Goal: Information Seeking & Learning: Stay updated

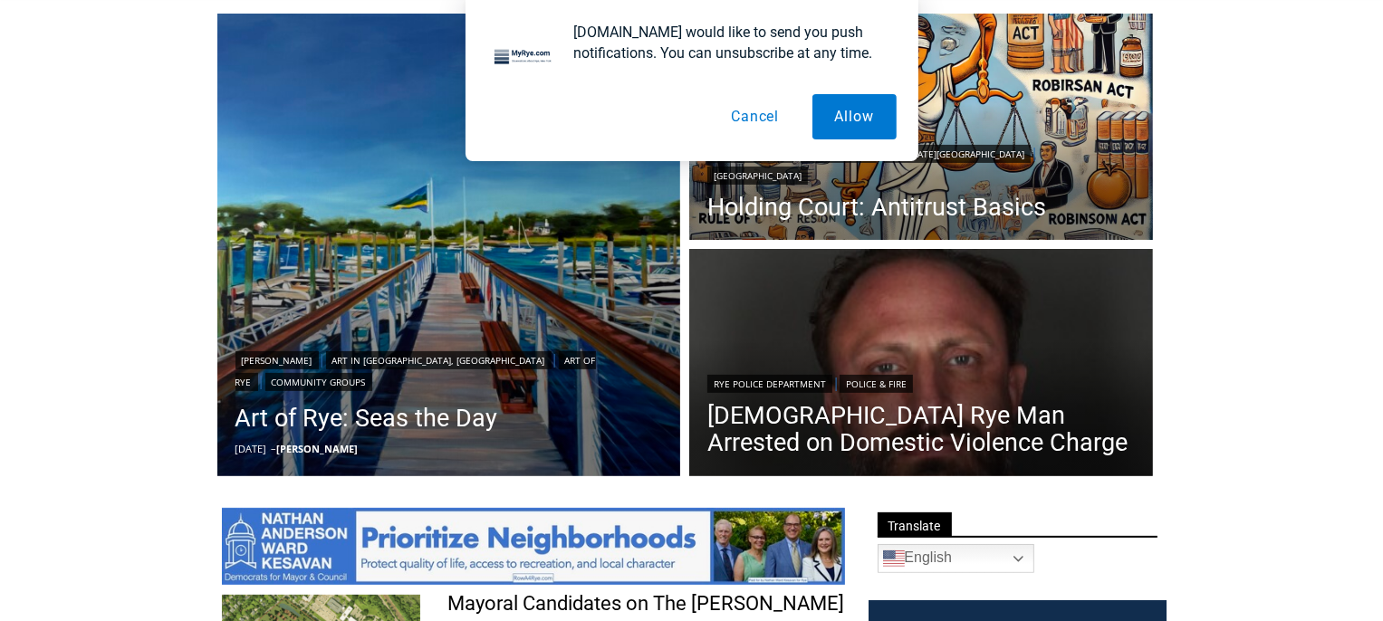
scroll to position [4948, 0]
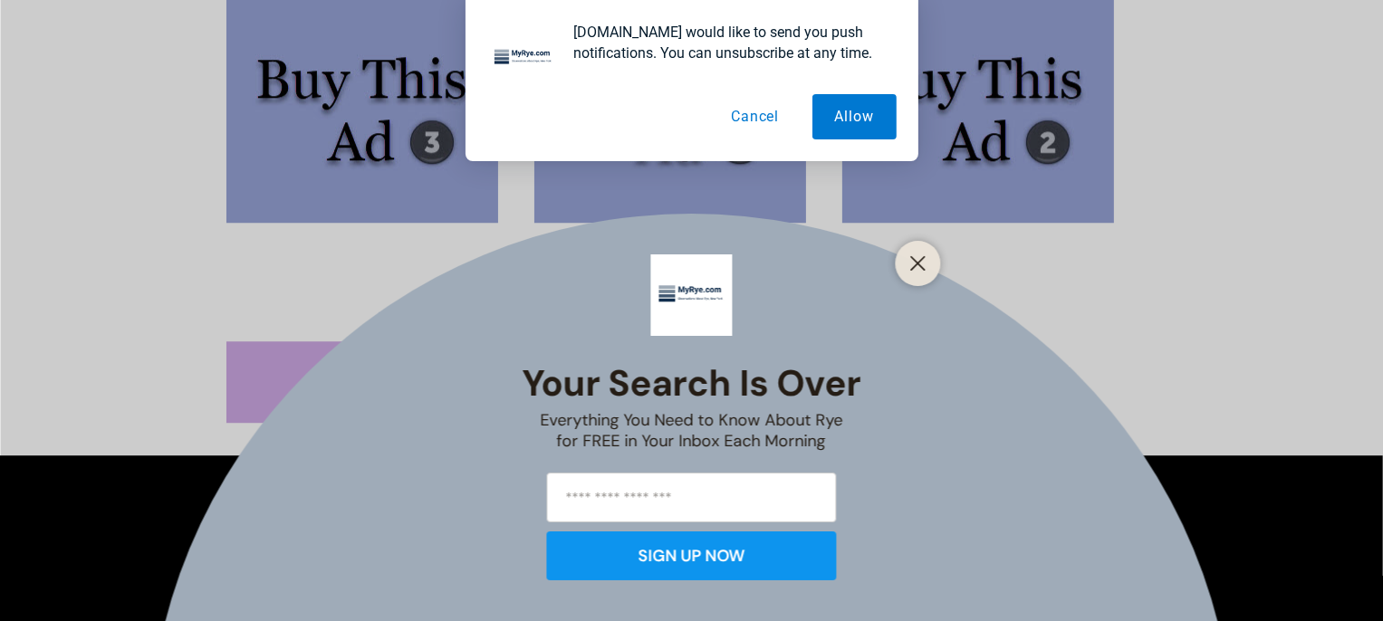
click at [762, 112] on button "Cancel" at bounding box center [754, 116] width 93 height 45
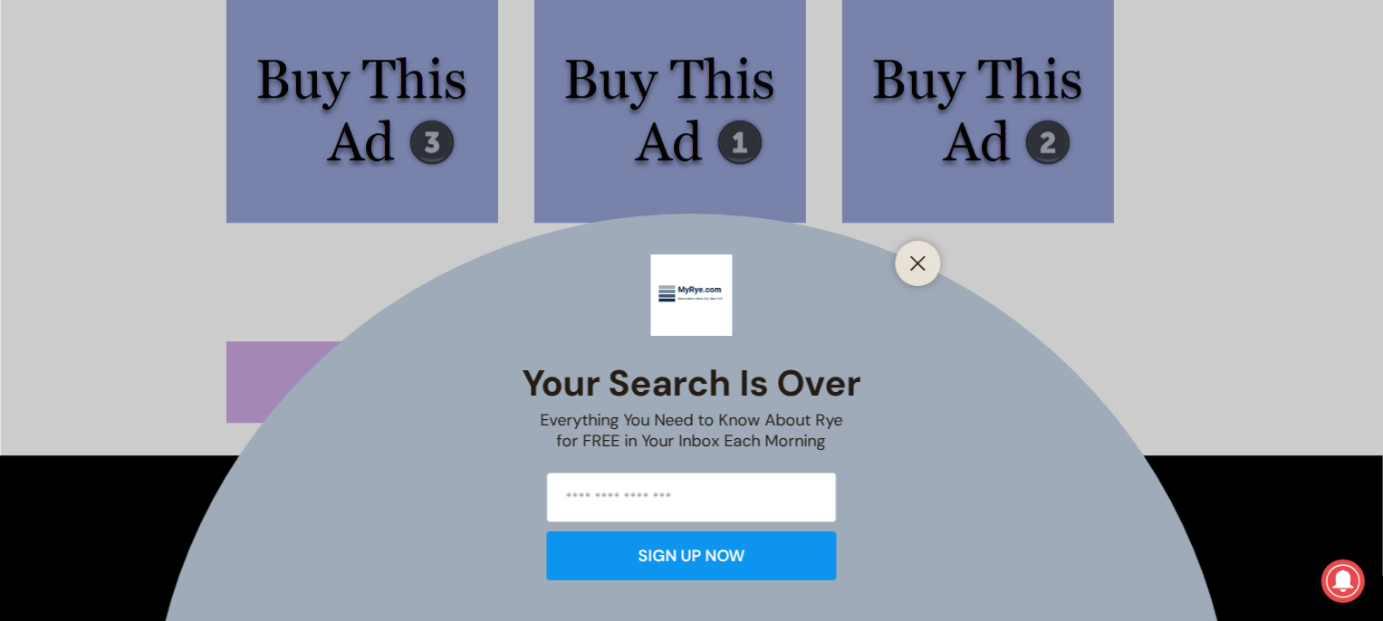
click at [927, 276] on div at bounding box center [918, 263] width 45 height 45
click at [917, 265] on line "Close" at bounding box center [917, 263] width 13 height 13
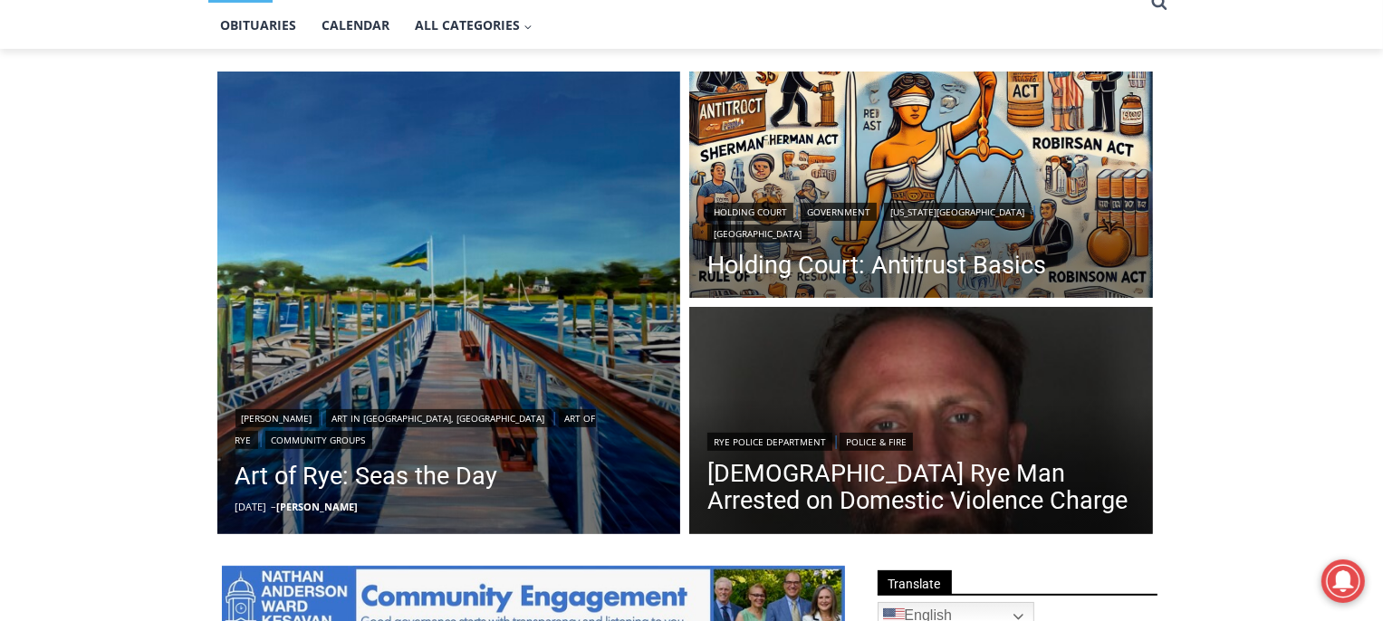
scroll to position [419, 0]
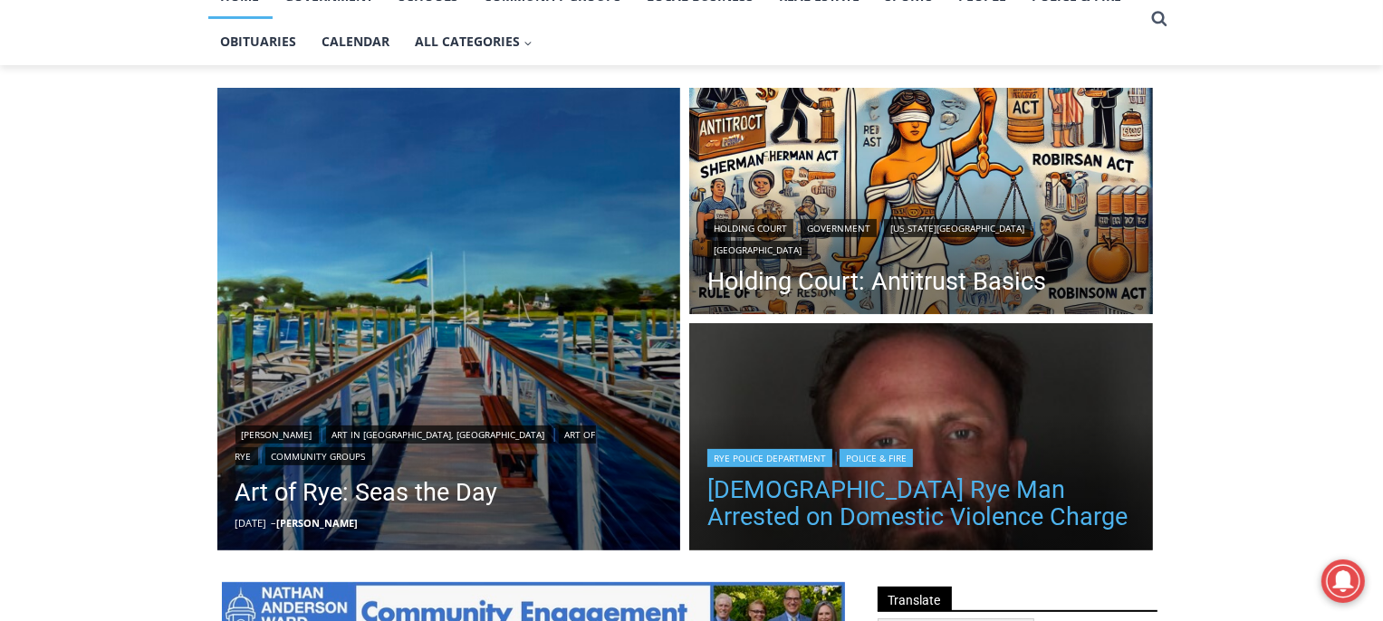
click at [953, 507] on link "[DEMOGRAPHIC_DATA] Rye Man Arrested on Domestic Violence Charge" at bounding box center [921, 503] width 428 height 54
